Goal: Information Seeking & Learning: Learn about a topic

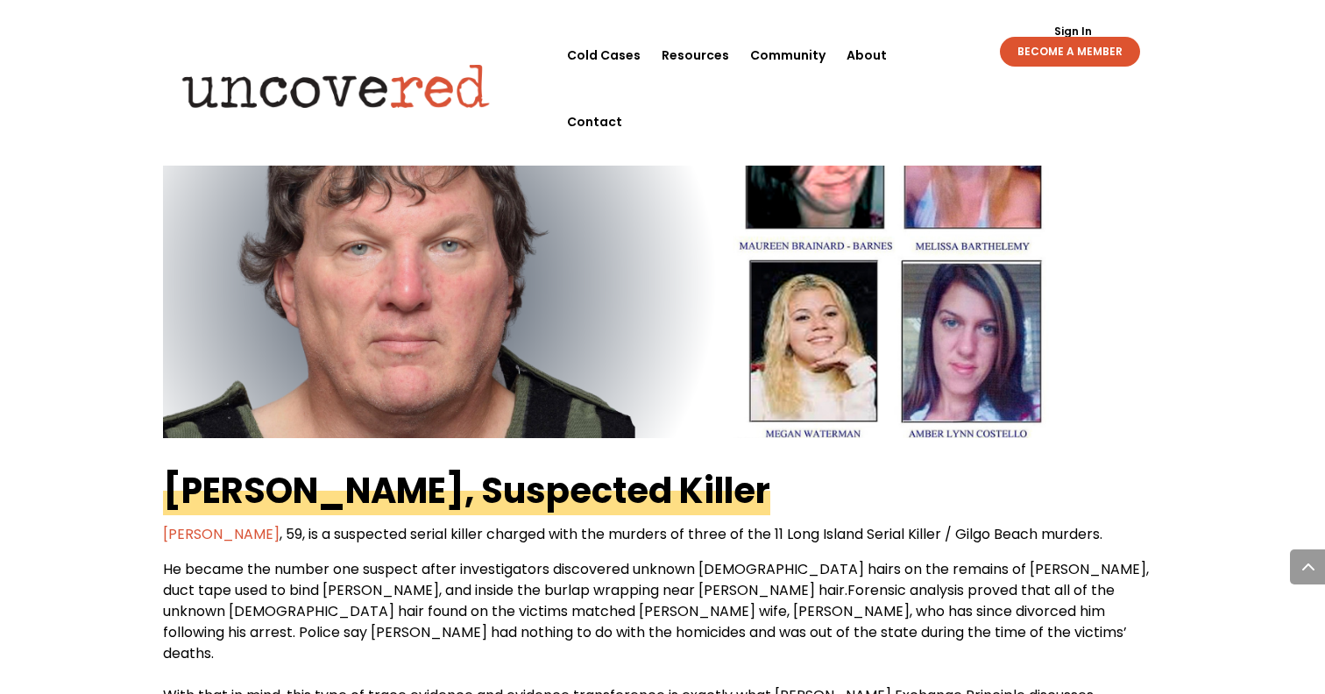
scroll to position [2764, 0]
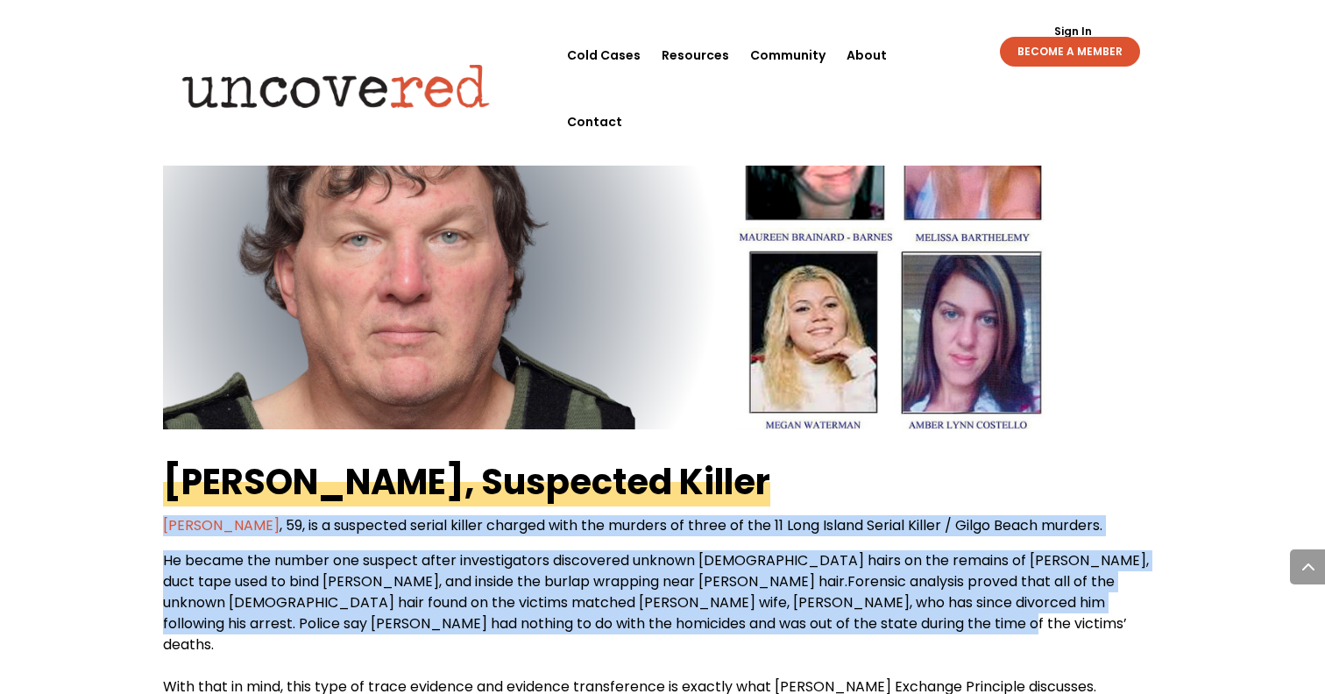
drag, startPoint x: 152, startPoint y: 454, endPoint x: 1021, endPoint y: 552, distance: 873.9
copy div "Rex Heuermann , 59, is a suspected serial killer charged with the murders of th…"
click at [519, 457] on b "Rex Heuermann, Suspected Killer" at bounding box center [466, 481] width 607 height 49
copy div "Rex Heuermann , 59, is a suspected serial killer charged with the murders of th…"
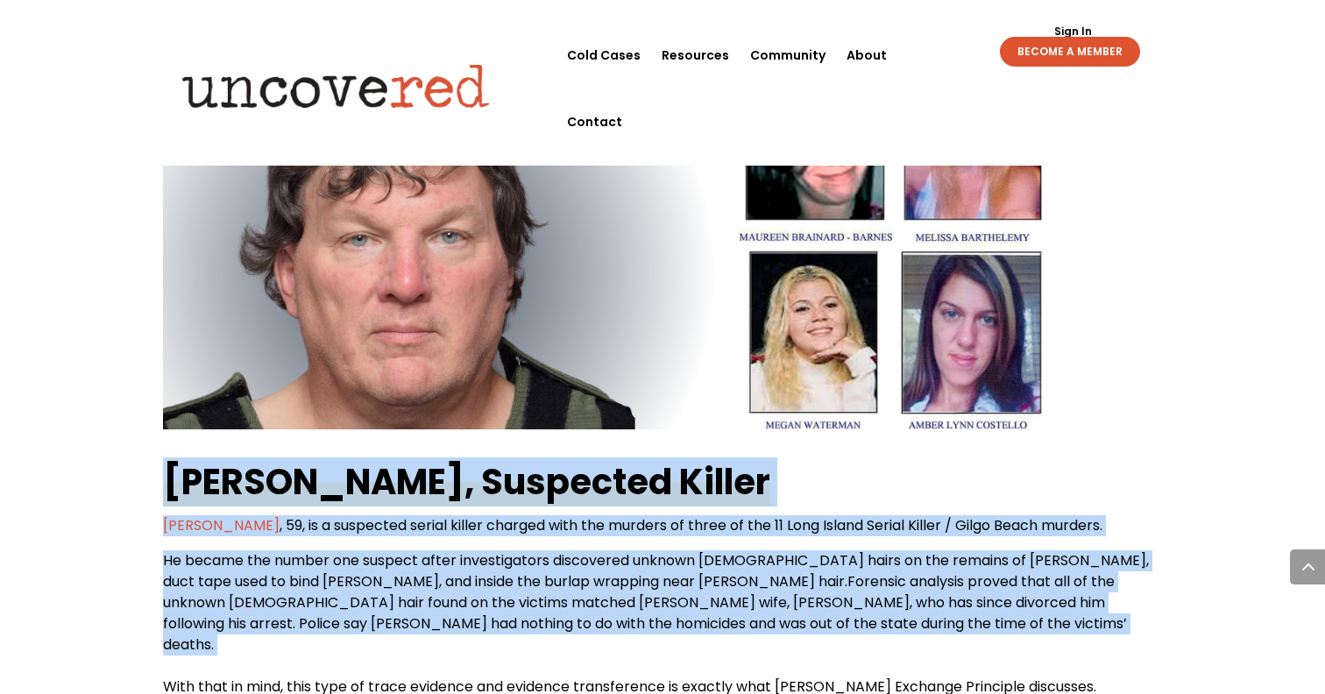
drag, startPoint x: 150, startPoint y: 393, endPoint x: 900, endPoint y: 567, distance: 770.1
copy div "Rex Heuermann, Suspected Killer Rex Heuermann , 59, is a suspected serial kille…"
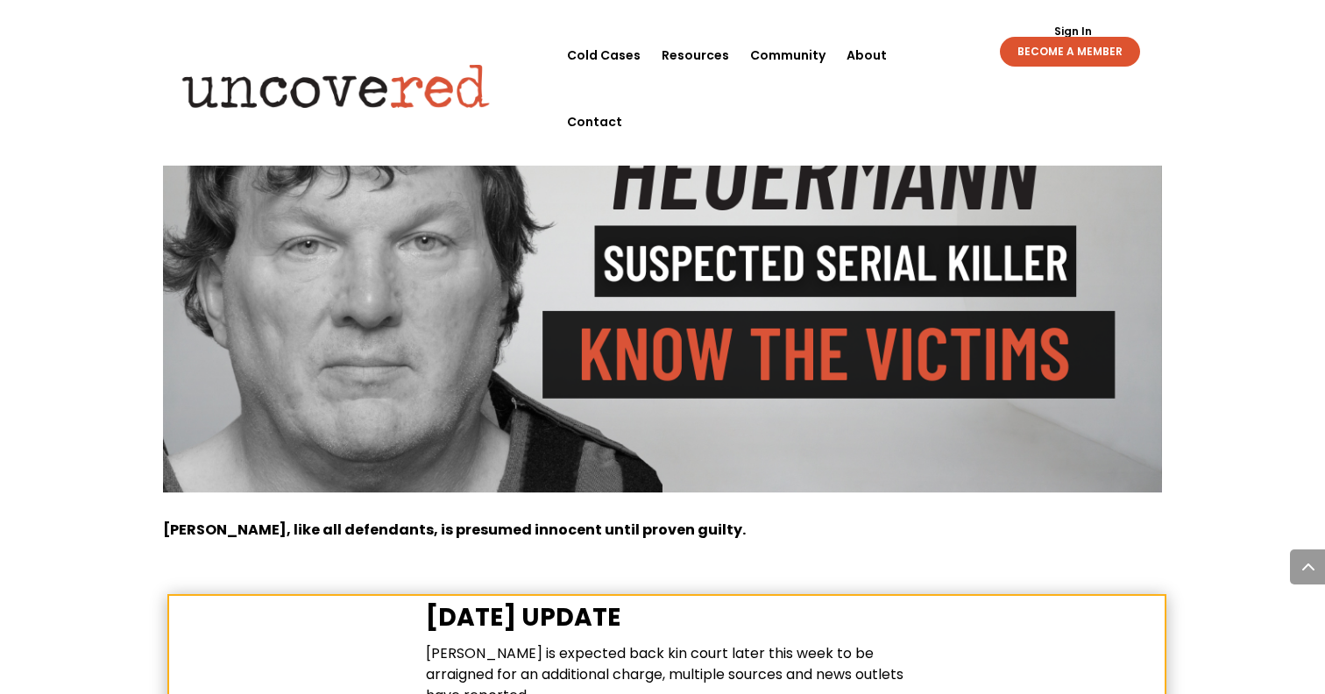
scroll to position [294, 0]
